Goal: Task Accomplishment & Management: Manage account settings

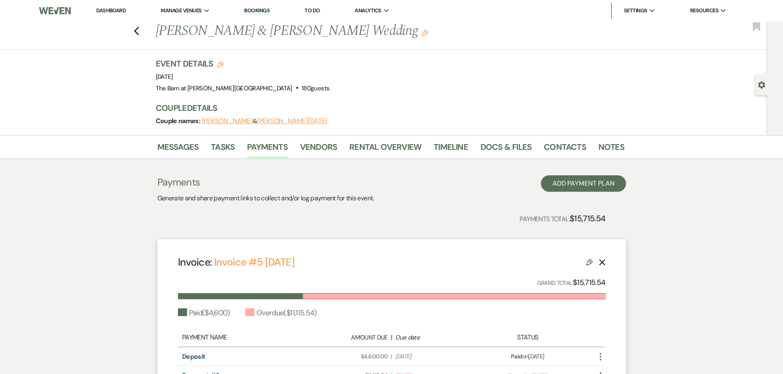
click at [112, 8] on link "Dashboard" at bounding box center [111, 10] width 30 height 7
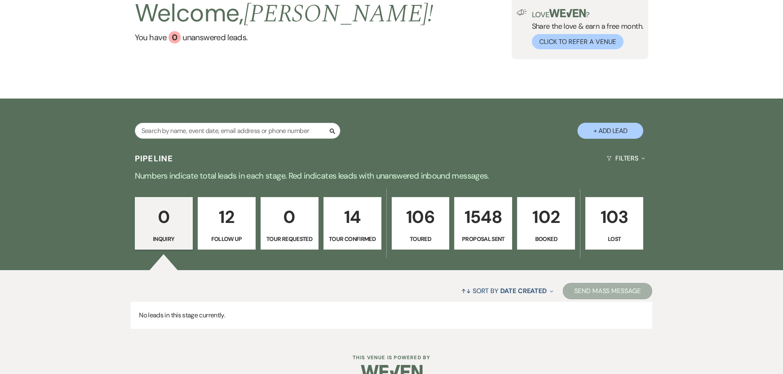
scroll to position [82, 0]
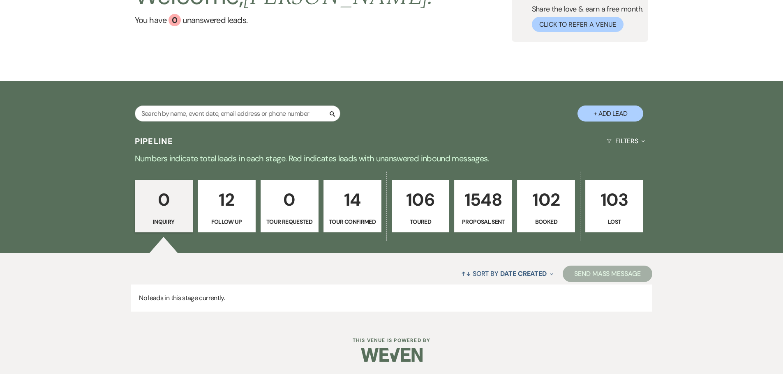
click at [223, 212] on p "12" at bounding box center [226, 200] width 47 height 28
select select "9"
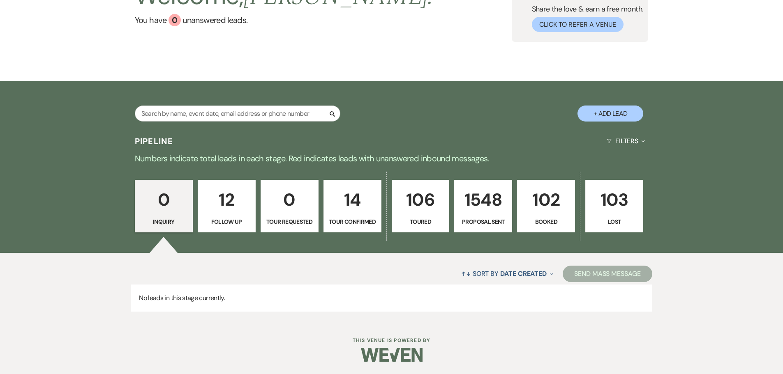
select select "9"
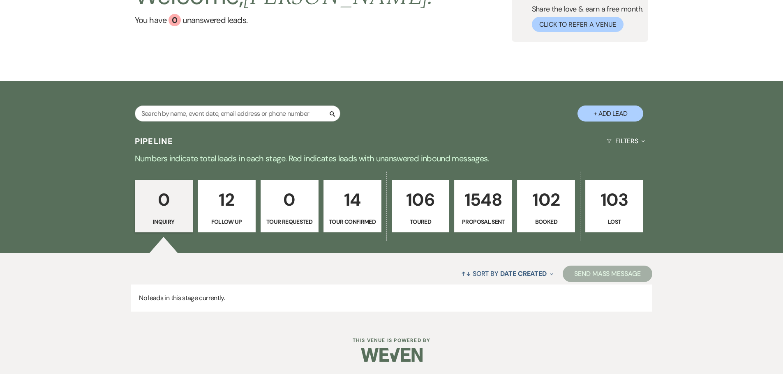
select select "9"
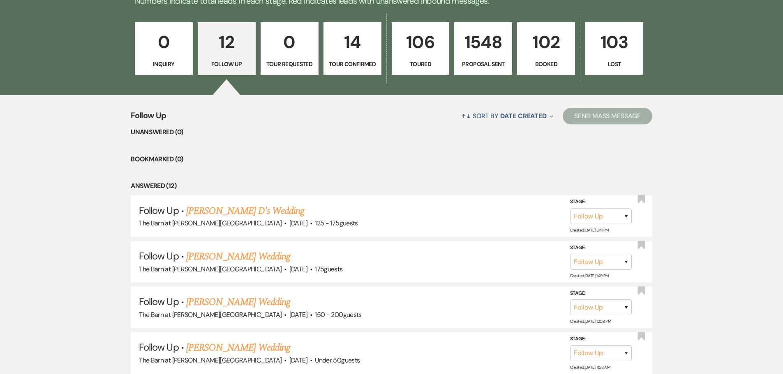
scroll to position [287, 0]
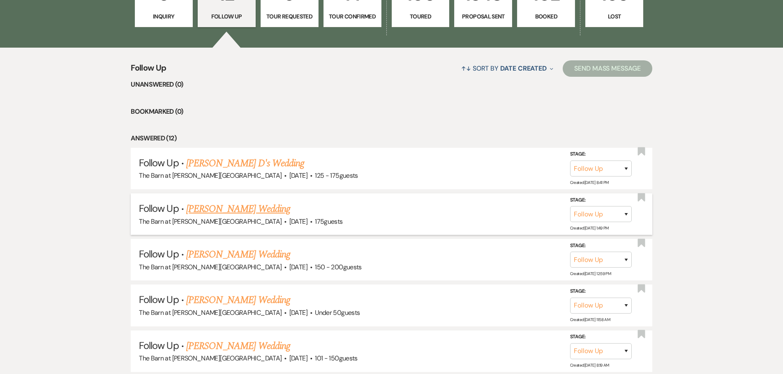
click at [247, 206] on link "[PERSON_NAME] Wedding" at bounding box center [238, 209] width 104 height 15
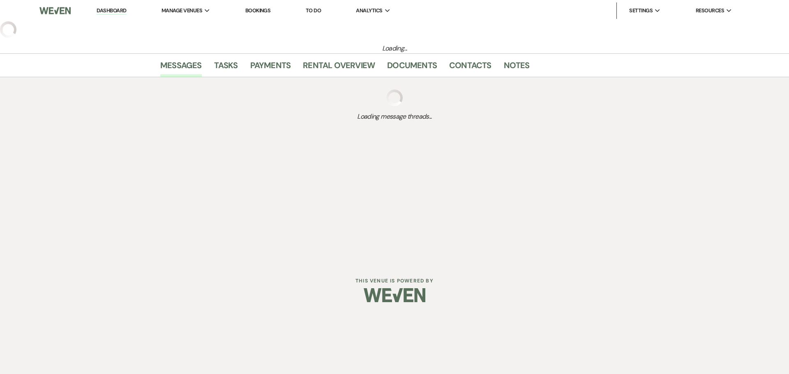
select select "9"
select select "3"
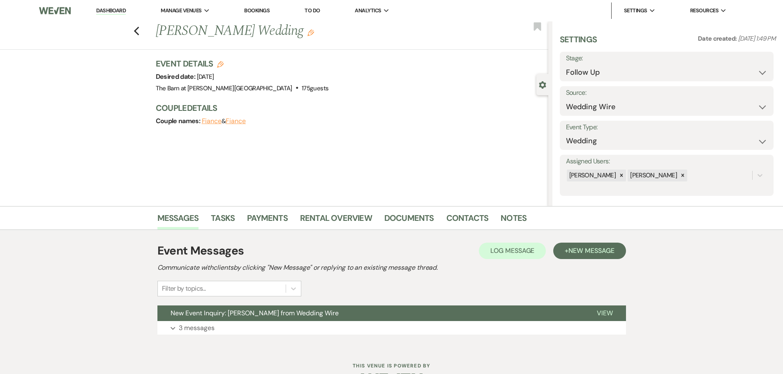
scroll to position [26, 0]
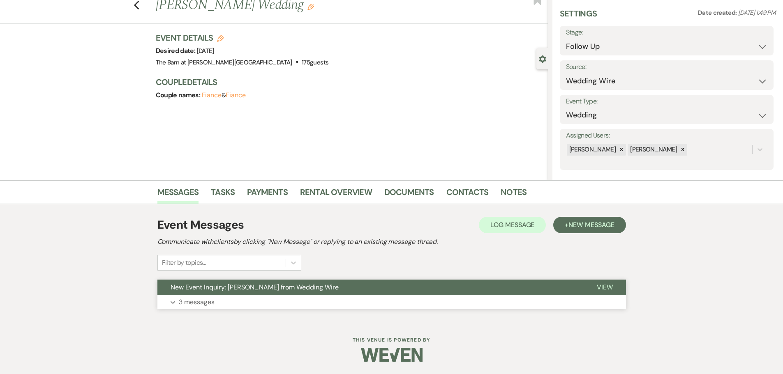
click at [213, 298] on p "3 messages" at bounding box center [197, 302] width 36 height 11
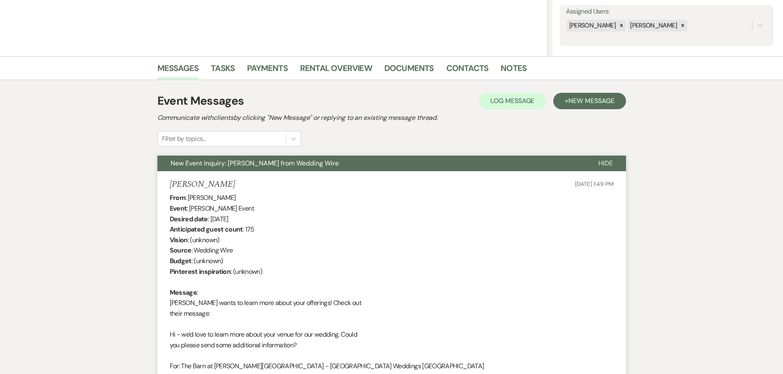
scroll to position [149, 0]
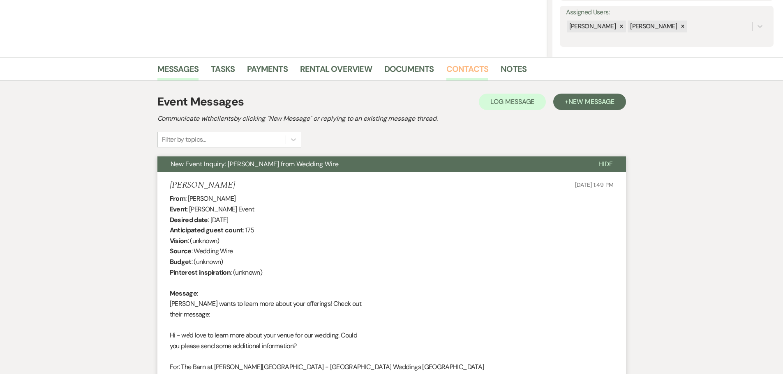
click at [456, 65] on link "Contacts" at bounding box center [467, 71] width 42 height 18
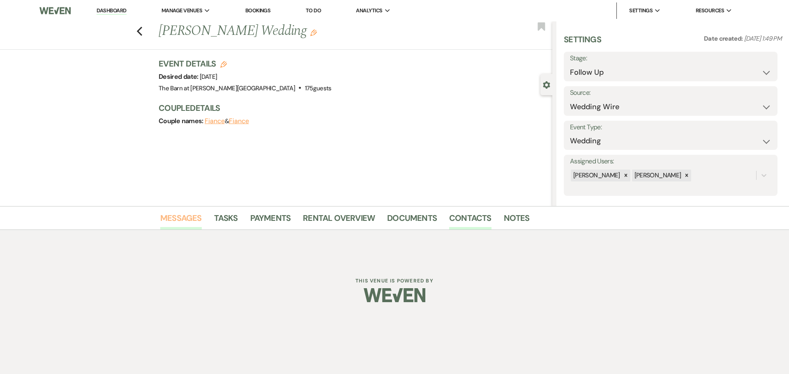
click at [186, 221] on link "Messages" at bounding box center [180, 221] width 41 height 18
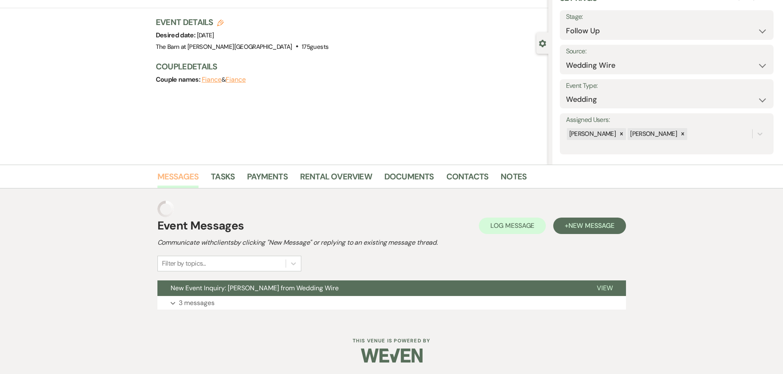
scroll to position [42, 0]
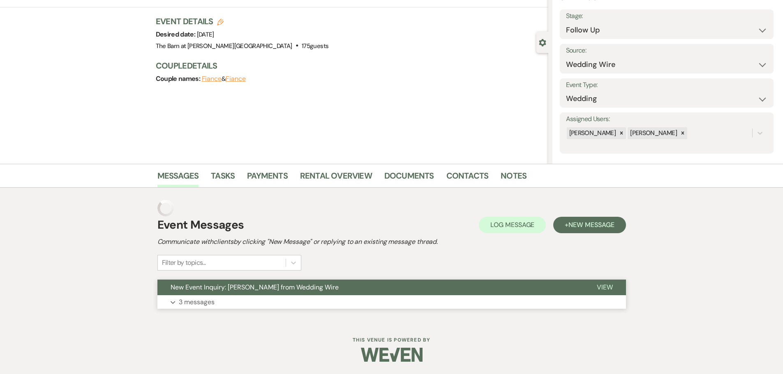
click at [198, 306] on p "3 messages" at bounding box center [197, 302] width 36 height 11
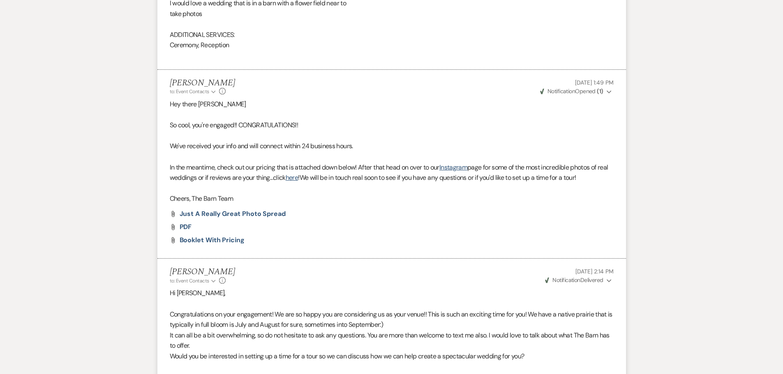
scroll to position [765, 0]
click at [212, 281] on use "button" at bounding box center [213, 281] width 4 height 2
click at [257, 284] on div "[PERSON_NAME] to: Event Contacts Collapse [PERSON_NAME] • Unknown Info [DATE] 2…" at bounding box center [392, 276] width 444 height 18
